Goal: Information Seeking & Learning: Learn about a topic

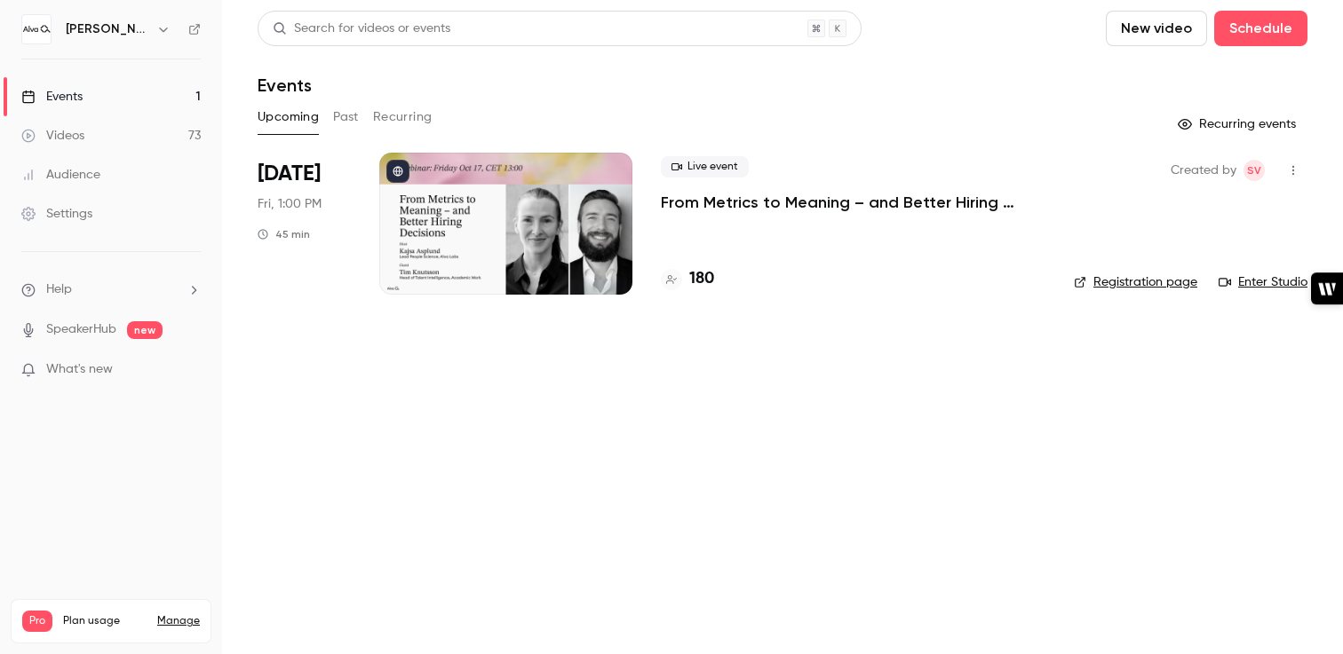
click at [108, 98] on link "Events 1" at bounding box center [111, 96] width 222 height 39
click at [94, 140] on link "Videos 73" at bounding box center [111, 135] width 222 height 39
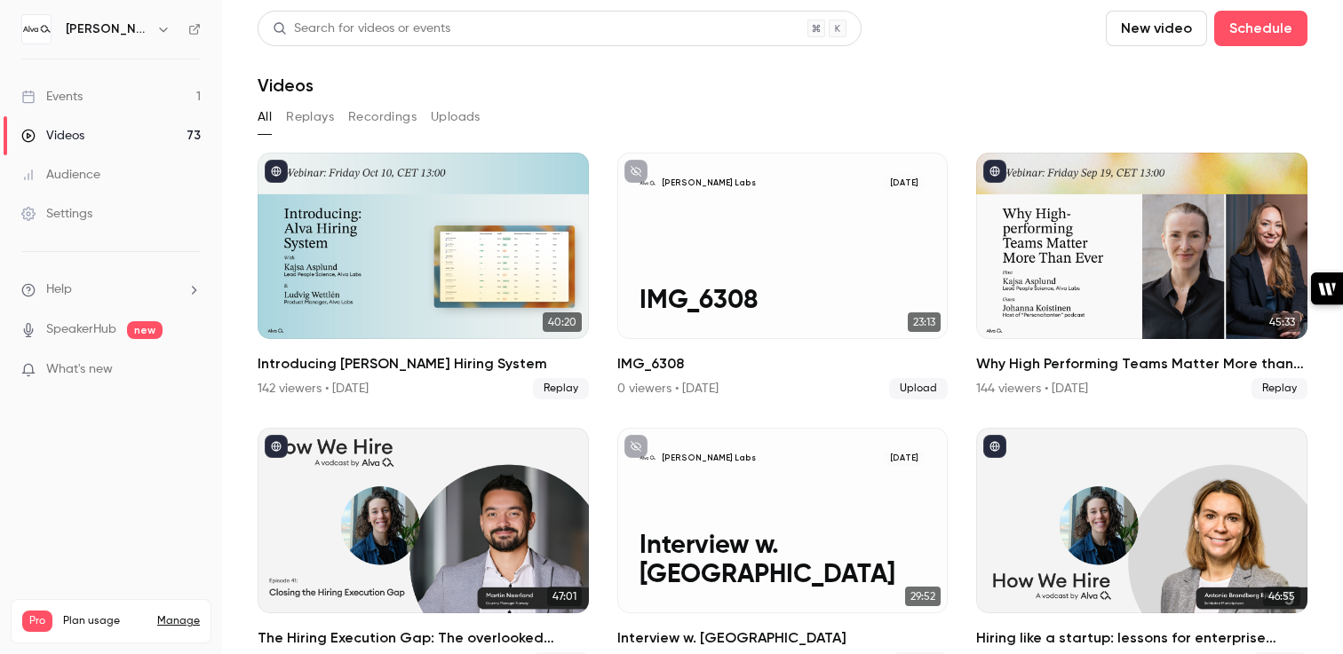
click at [91, 105] on link "Events 1" at bounding box center [111, 96] width 222 height 39
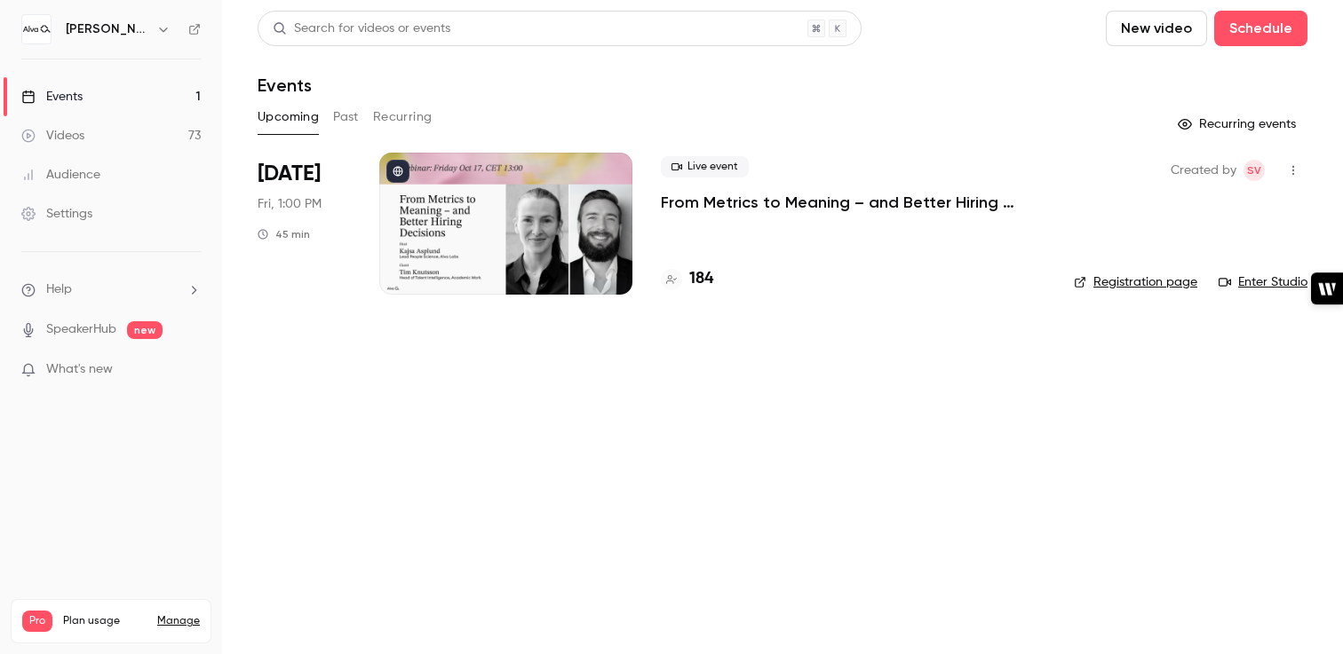
click at [712, 197] on p "From Metrics to Meaning – and Better Hiring Decisions" at bounding box center [853, 202] width 385 height 21
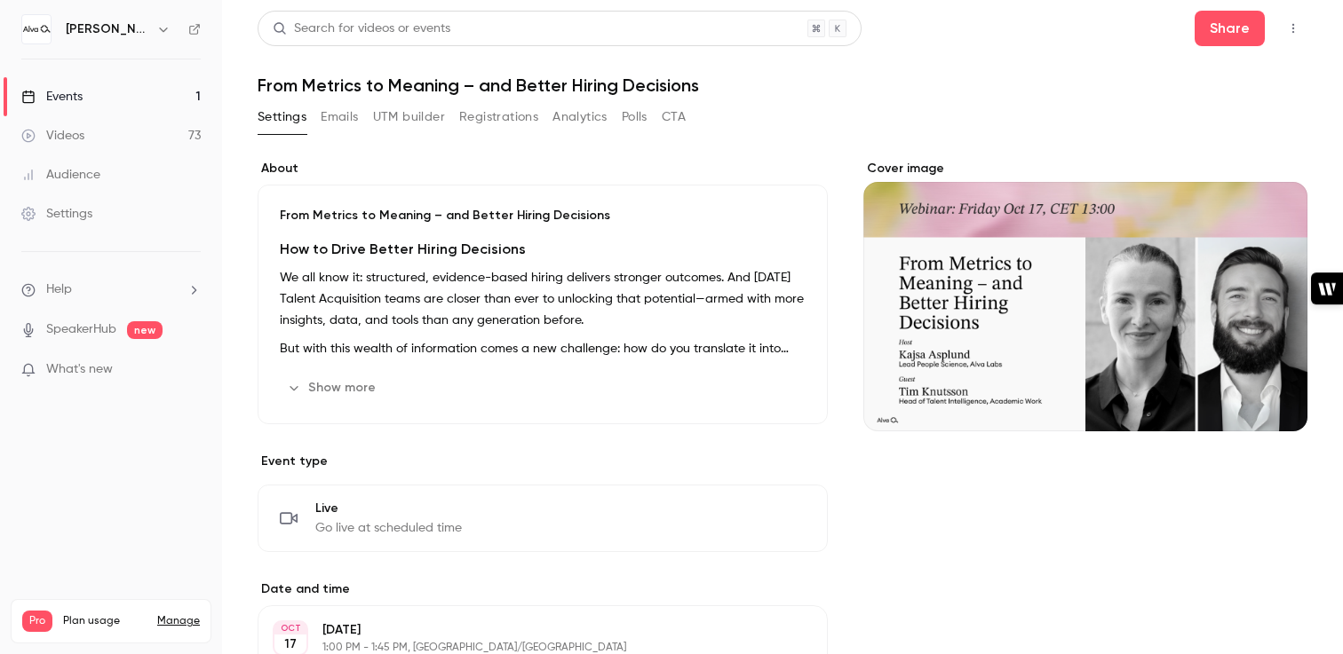
click at [1293, 25] on icon "button" at bounding box center [1293, 29] width 2 height 10
click at [147, 88] on link "Events 1" at bounding box center [111, 96] width 222 height 39
